Goal: Task Accomplishment & Management: Use online tool/utility

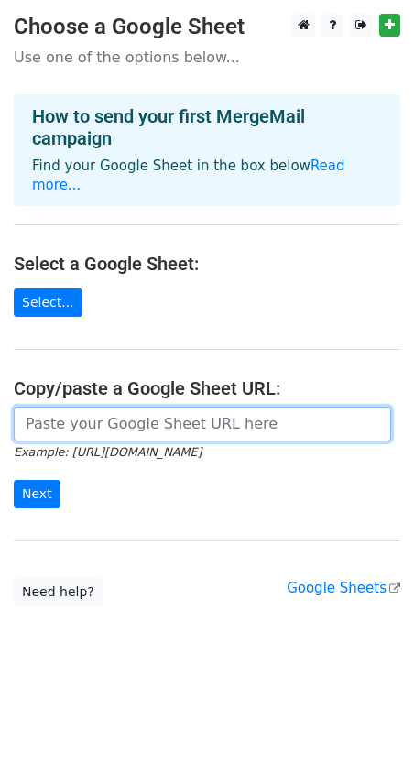
click at [158, 412] on input "url" at bounding box center [202, 423] width 377 height 35
paste input "[URL][DOMAIN_NAME]"
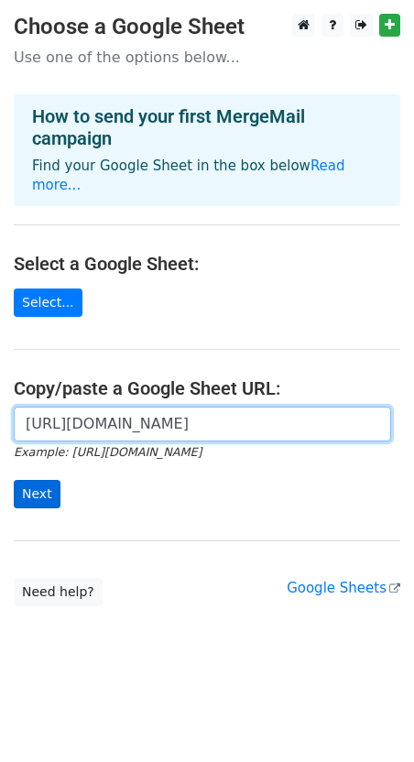
type input "[URL][DOMAIN_NAME]"
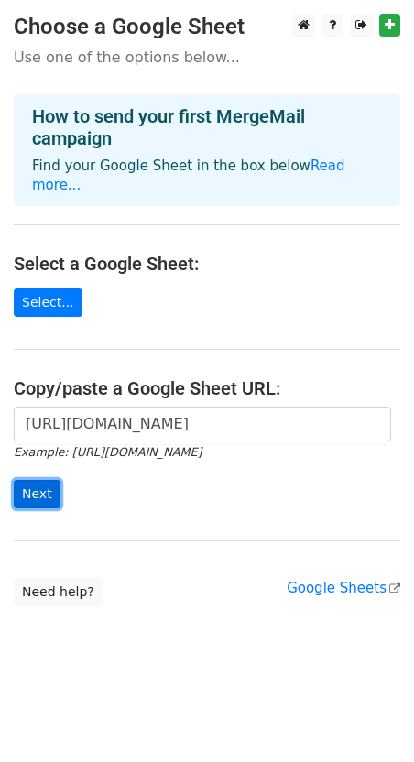
scroll to position [0, 0]
click at [31, 480] on input "Next" at bounding box center [37, 494] width 47 height 28
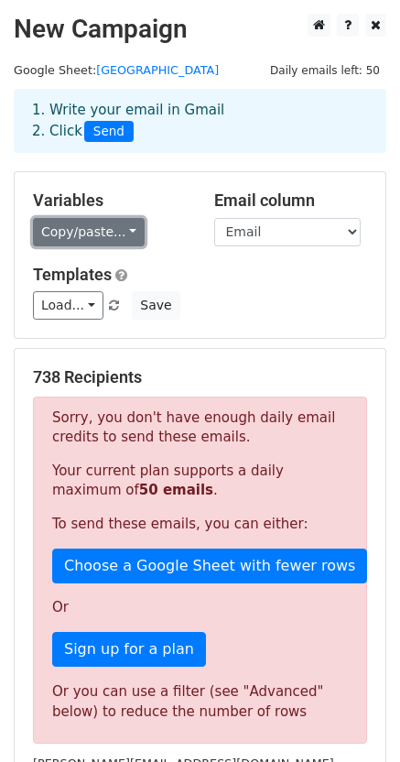
click at [50, 245] on link "Copy/paste..." at bounding box center [89, 232] width 112 height 28
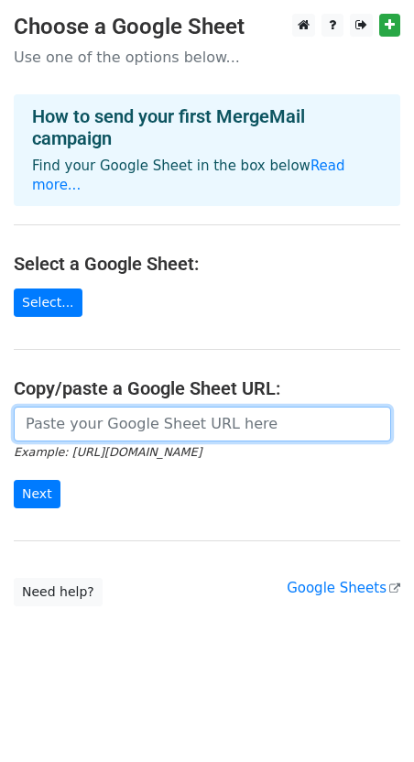
click at [54, 410] on input "url" at bounding box center [202, 423] width 377 height 35
paste input "https://docs.google.com/spreadsheets/d/1pml6xJ-I4imdb3YfNXI6m6he0MND0BZPr-b-ZVr…"
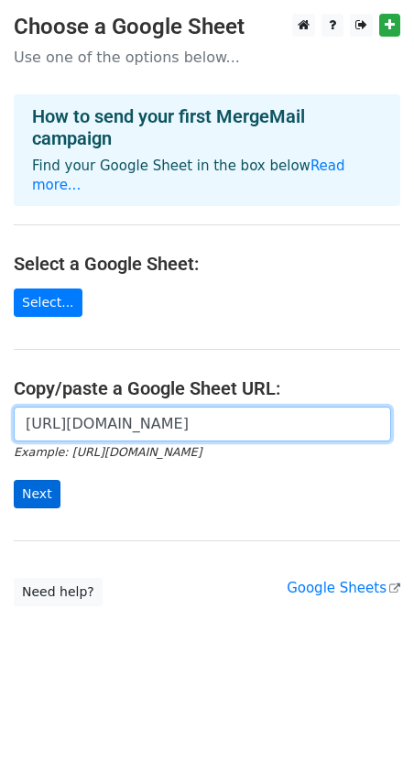
type input "https://docs.google.com/spreadsheets/d/1pml6xJ-I4imdb3YfNXI6m6he0MND0BZPr-b-ZVr…"
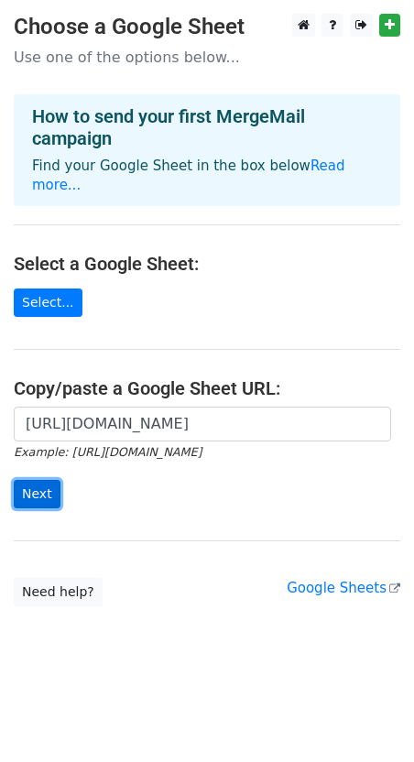
scroll to position [0, 0]
click at [37, 480] on input "Next" at bounding box center [37, 494] width 47 height 28
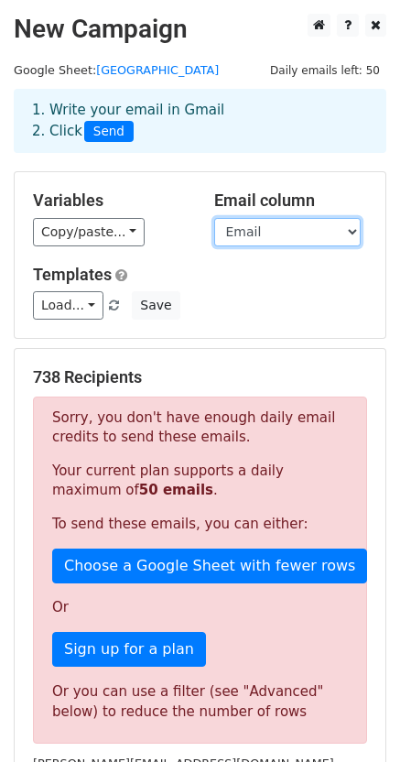
click at [230, 226] on select "Status First Name Last Name Title Company Company Name for Emails Email Email S…" at bounding box center [287, 232] width 146 height 28
click at [214, 218] on select "Status First Name Last Name Title Company Company Name for Emails Email Email S…" at bounding box center [287, 232] width 146 height 28
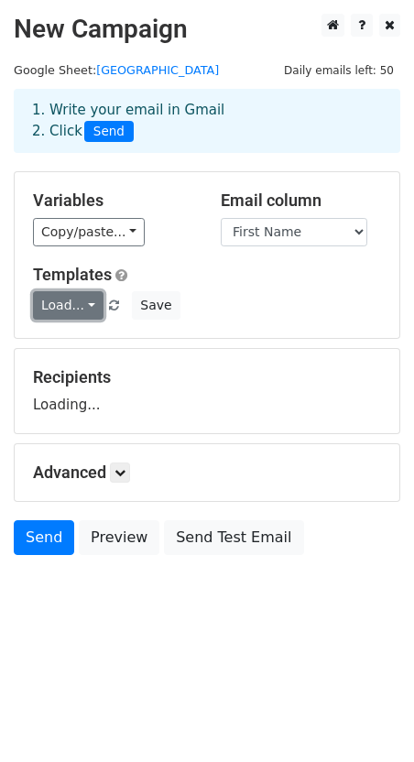
click at [63, 308] on link "Load..." at bounding box center [68, 305] width 70 height 28
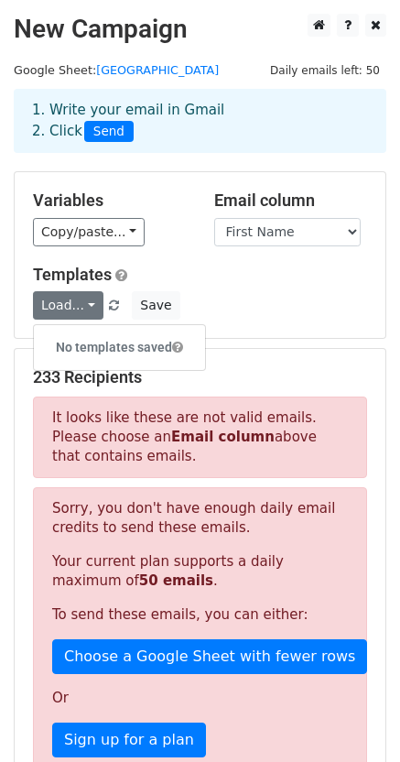
click at [217, 279] on h5 "Templates" at bounding box center [200, 275] width 334 height 20
click at [90, 306] on link "Load..." at bounding box center [68, 305] width 70 height 28
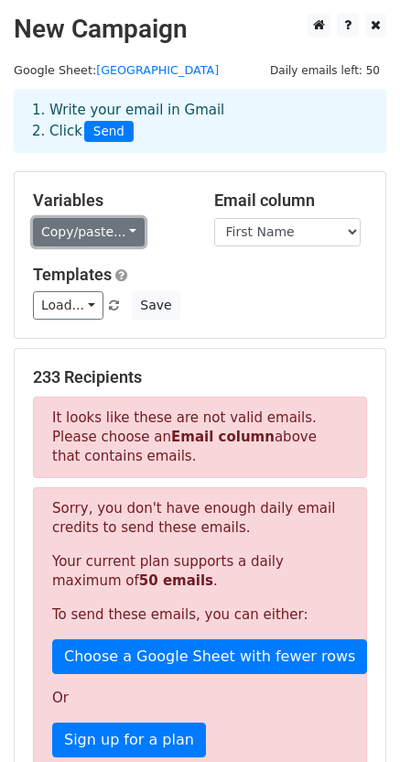
click at [103, 229] on link "Copy/paste..." at bounding box center [89, 232] width 112 height 28
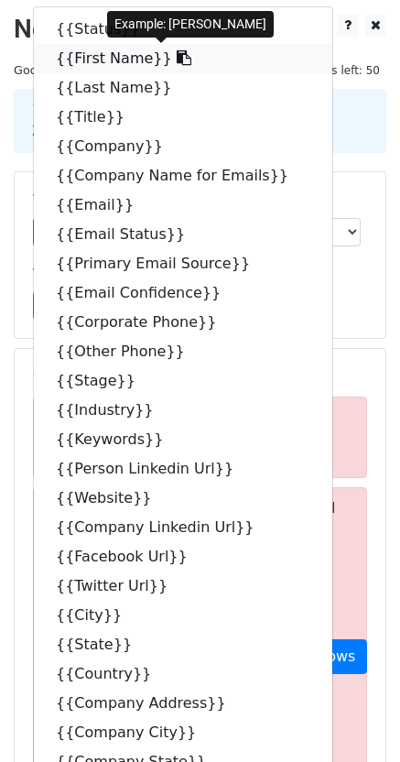
click at [64, 60] on link "{{First Name}}" at bounding box center [183, 58] width 298 height 29
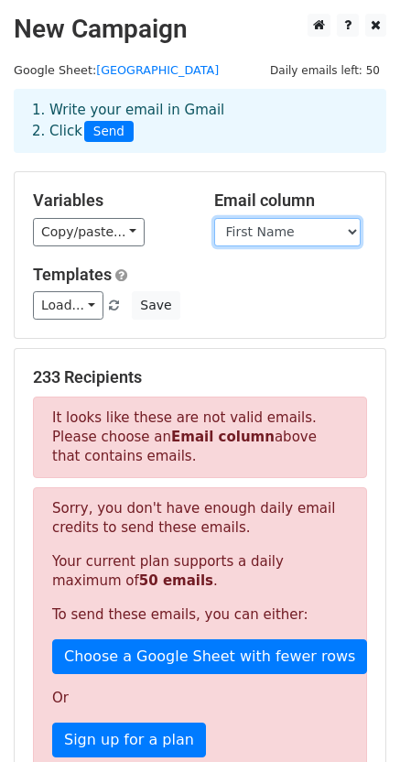
click at [255, 232] on select "Status First Name Last Name Title Company Company Name for Emails Email Email S…" at bounding box center [287, 232] width 146 height 28
select select "Email"
click at [214, 218] on select "Status First Name Last Name Title Company Company Name for Emails Email Email S…" at bounding box center [287, 232] width 146 height 28
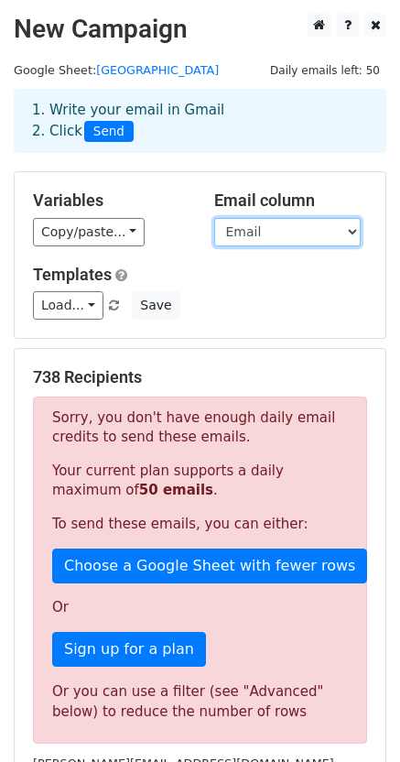
click at [232, 238] on select "Status First Name Last Name Title Company Company Name for Emails Email Email S…" at bounding box center [287, 232] width 146 height 28
click at [214, 218] on select "Status First Name Last Name Title Company Company Name for Emails Email Email S…" at bounding box center [287, 232] width 146 height 28
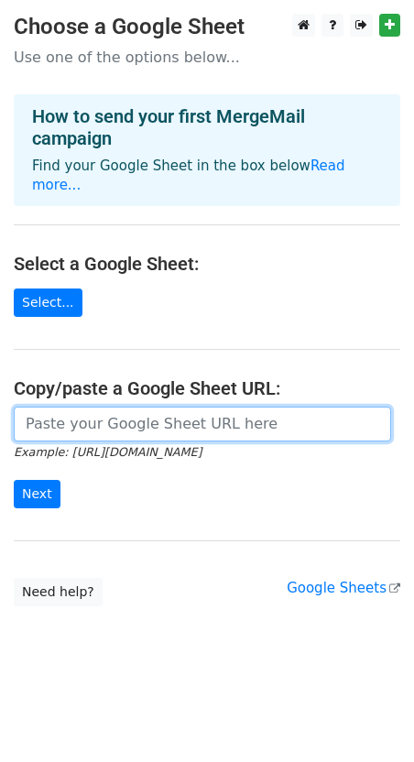
click at [81, 414] on input "url" at bounding box center [202, 423] width 377 height 35
paste input "https://docs.google.com/spreadsheets/d/1pml6xJ-I4imdb3YfNXI6m6he0MND0BZPr-b-ZVr…"
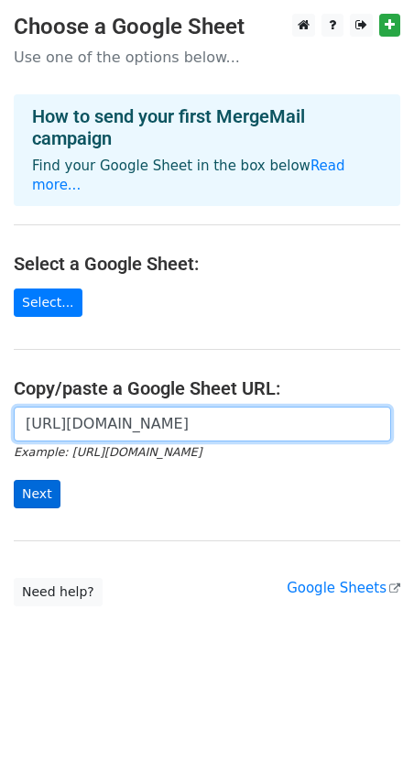
type input "https://docs.google.com/spreadsheets/d/1pml6xJ-I4imdb3YfNXI6m6he0MND0BZPr-b-ZVr…"
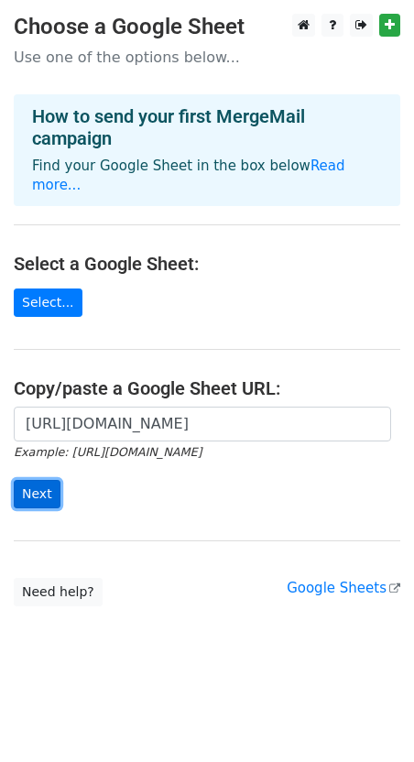
scroll to position [0, 0]
click at [30, 480] on input "Next" at bounding box center [37, 494] width 47 height 28
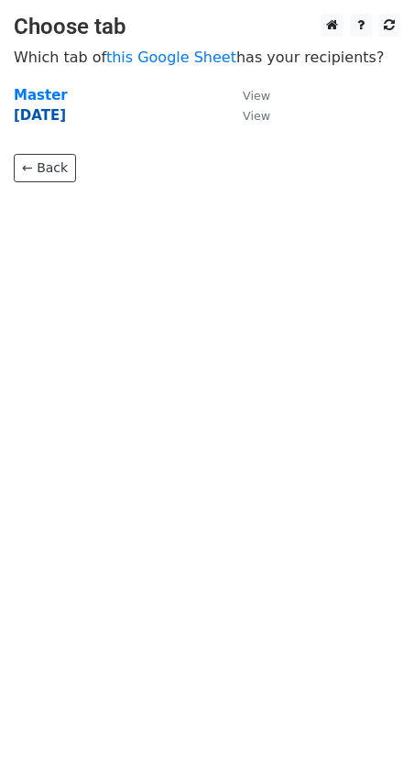
click at [37, 107] on strong "18 Aug" at bounding box center [40, 115] width 52 height 16
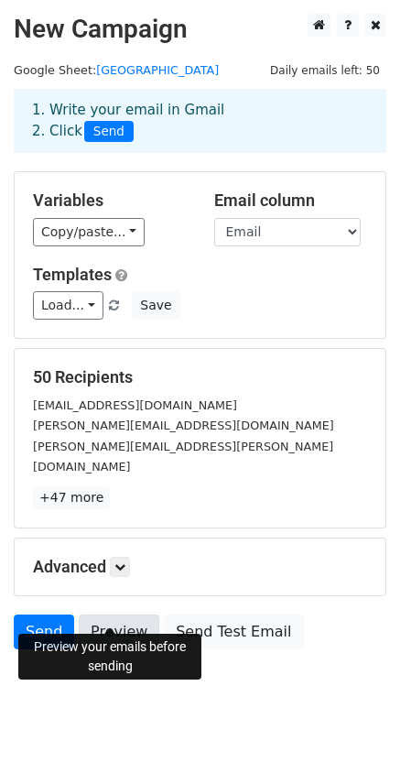
click at [118, 621] on link "Preview" at bounding box center [119, 631] width 81 height 35
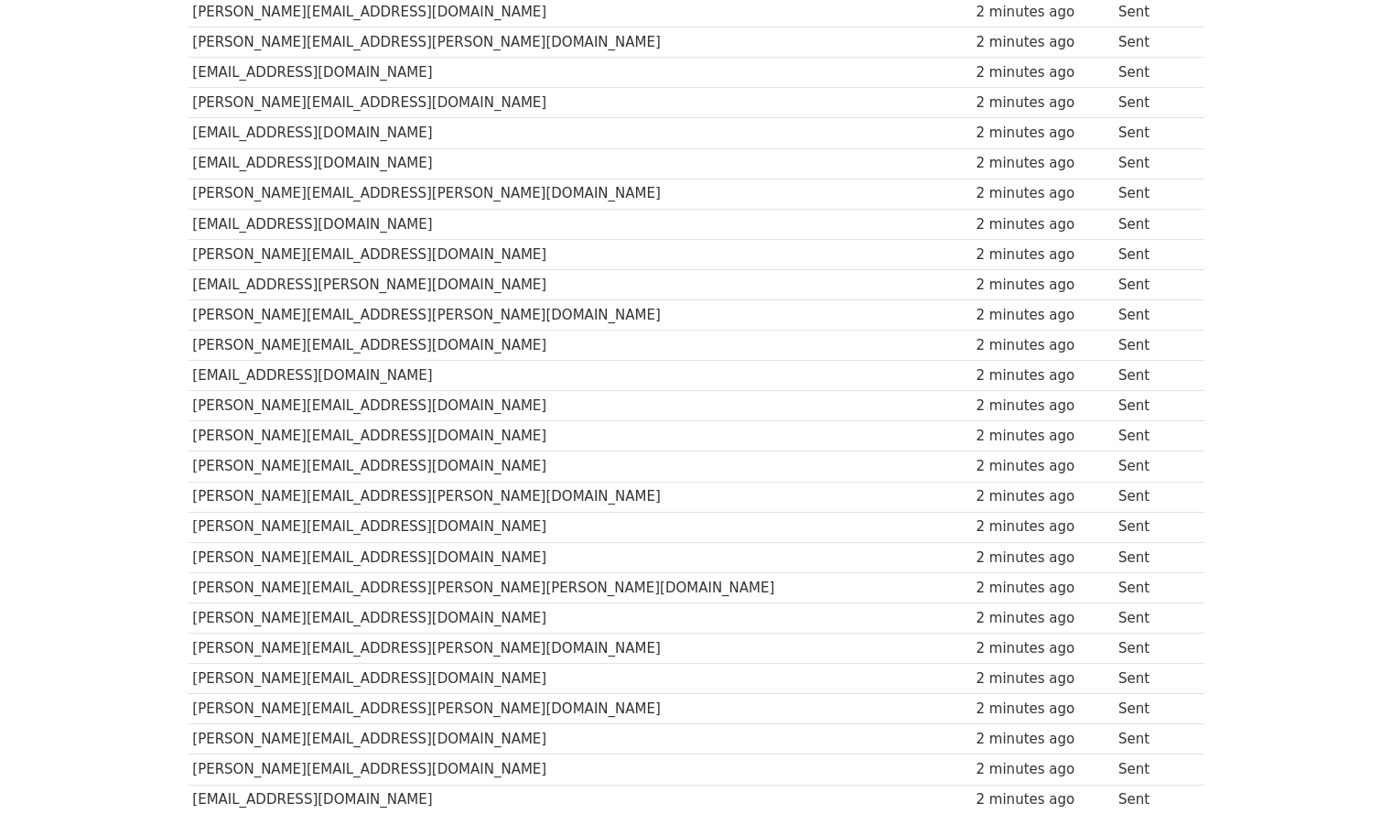
scroll to position [1168, 0]
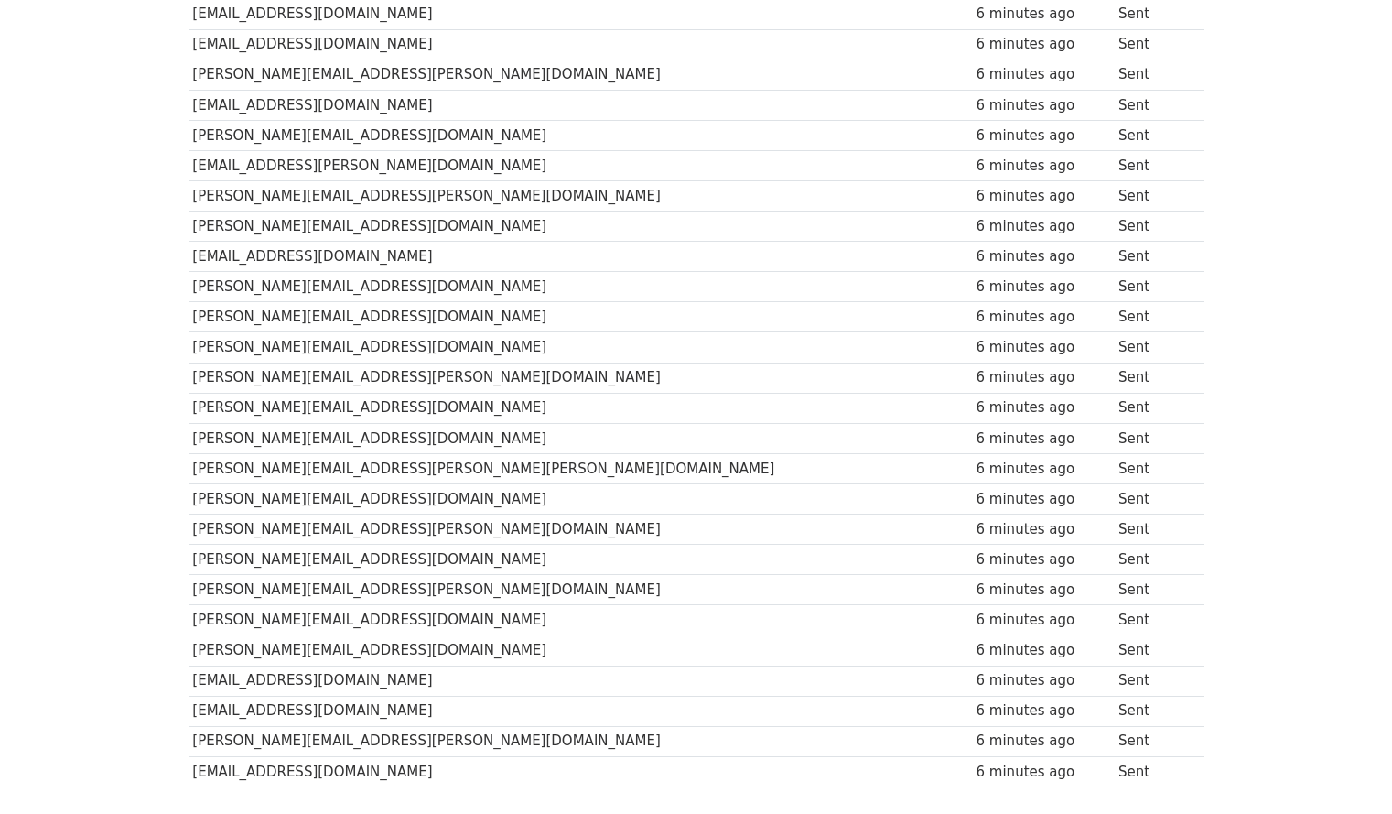
scroll to position [1168, 0]
